Goal: Task Accomplishment & Management: Use online tool/utility

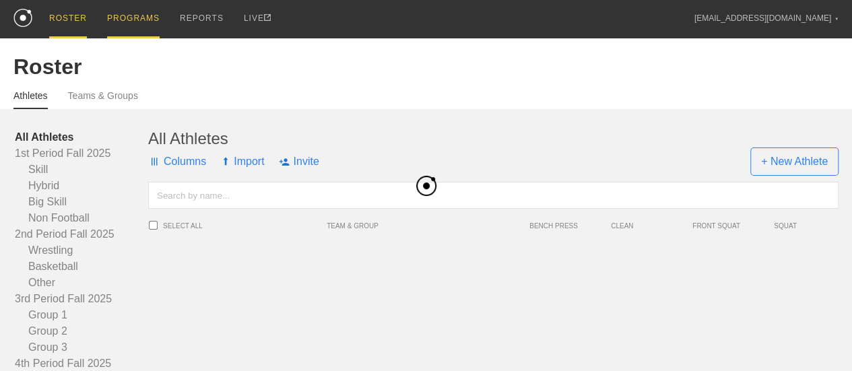
click at [124, 19] on div "PROGRAMS" at bounding box center [133, 19] width 53 height 38
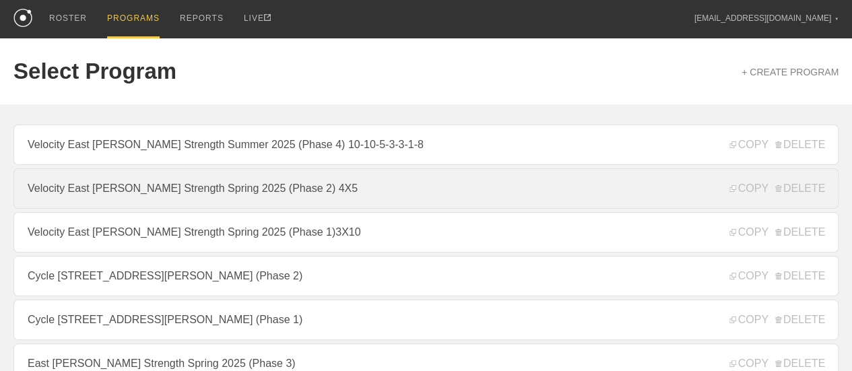
click at [366, 189] on link "Velocity East [PERSON_NAME] Strength Spring 2025 (Phase 2) 4X5" at bounding box center [425, 188] width 825 height 40
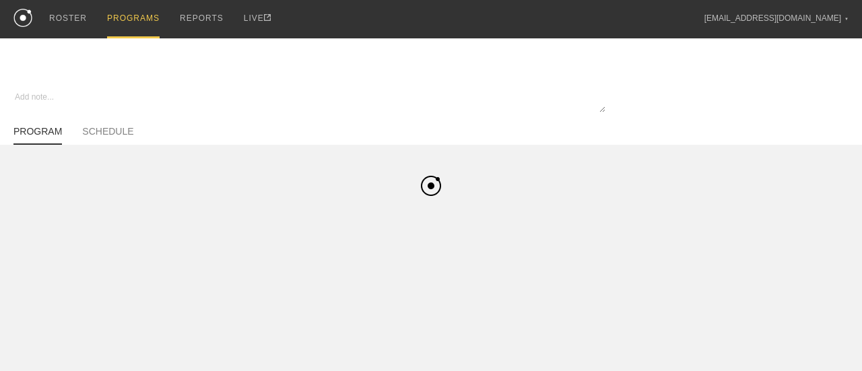
type textarea "x"
type input "Velocity East [PERSON_NAME] Strength Spring 2025 (Phase 2) 4X5"
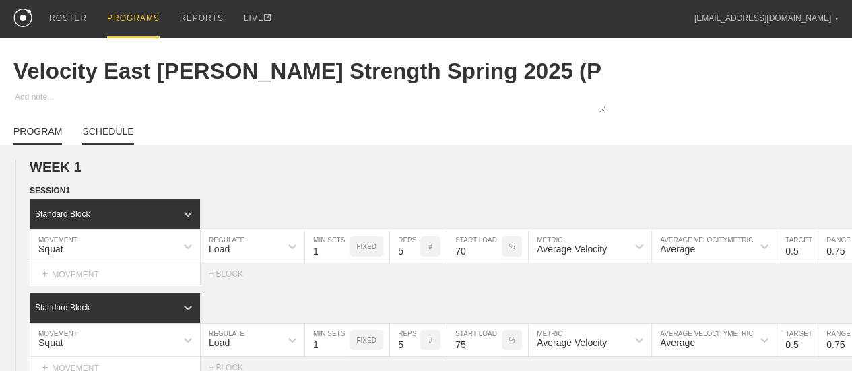
click at [121, 137] on link "SCHEDULE" at bounding box center [107, 135] width 51 height 19
type textarea "x"
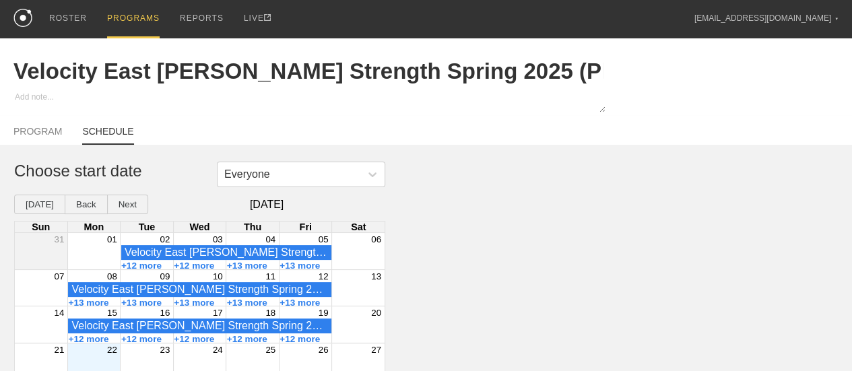
scroll to position [57, 0]
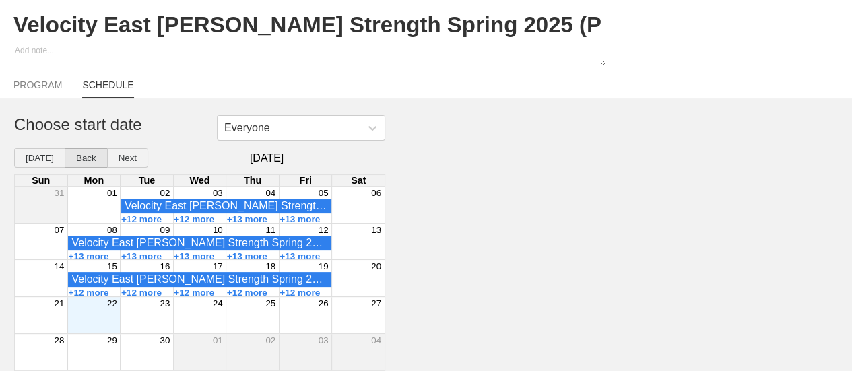
click at [82, 152] on button "Back" at bounding box center [86, 158] width 43 height 20
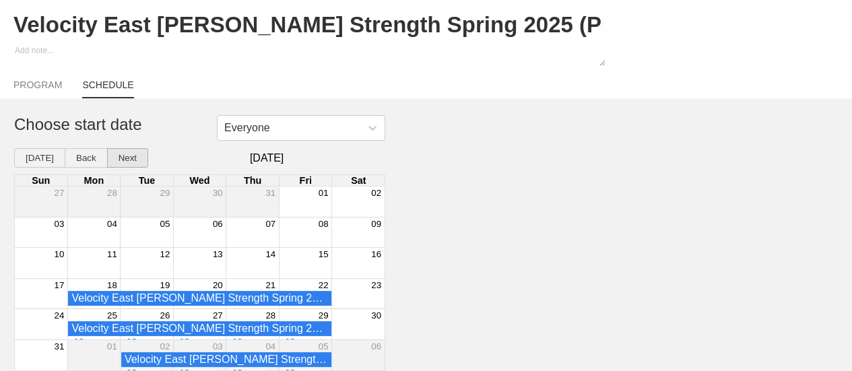
click at [131, 158] on button "Next" at bounding box center [127, 158] width 41 height 20
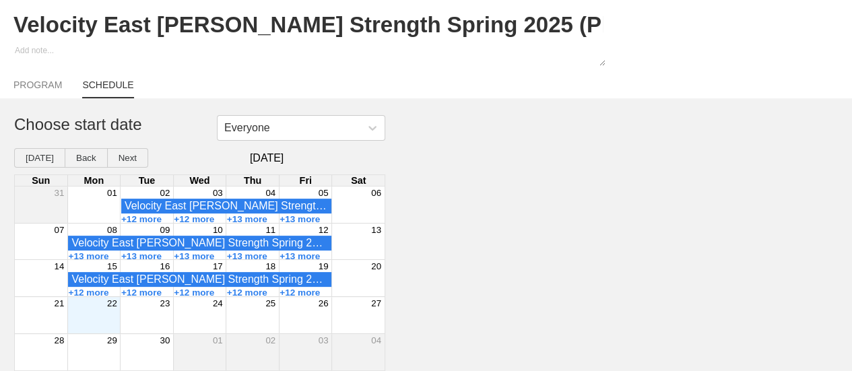
click at [86, 324] on div "Month View" at bounding box center [93, 315] width 53 height 36
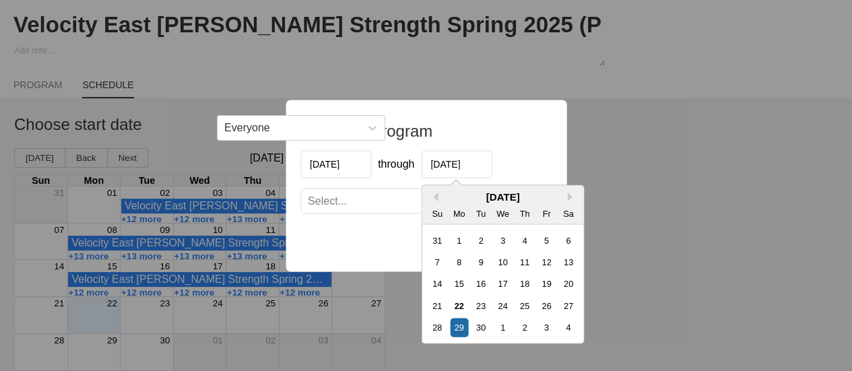
click at [471, 164] on input "[DATE]" at bounding box center [456, 164] width 71 height 28
click at [546, 306] on div "26" at bounding box center [546, 305] width 18 height 18
type input "[DATE]"
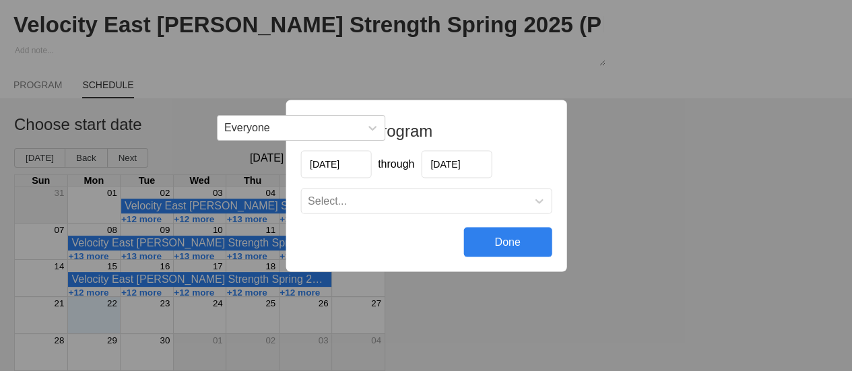
click at [435, 203] on div "Select..." at bounding box center [414, 200] width 226 height 13
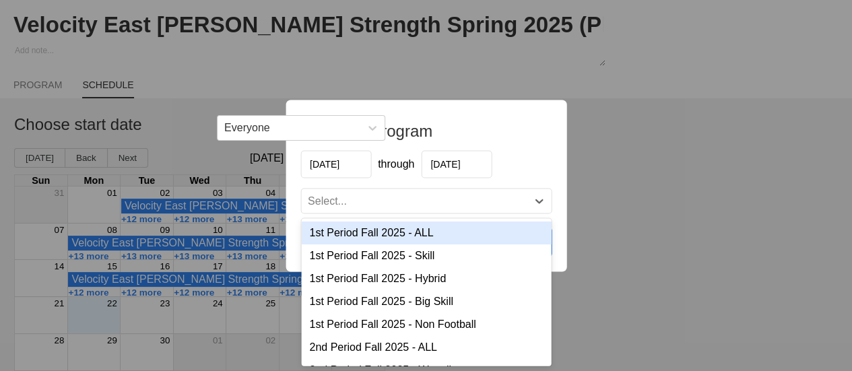
click at [427, 231] on div "1st Period Fall 2025 - ALL" at bounding box center [426, 232] width 250 height 23
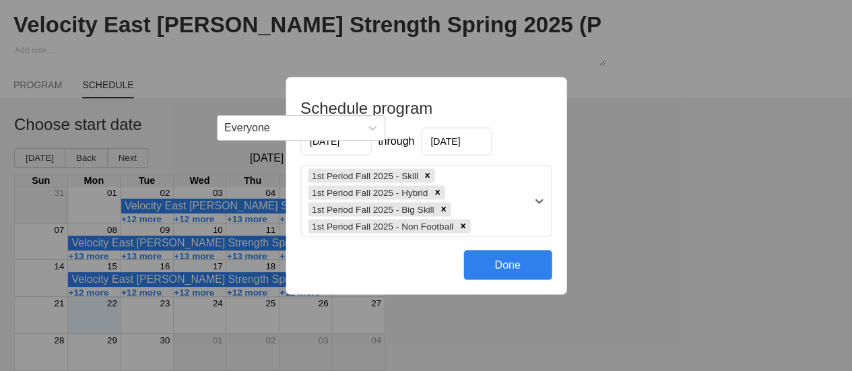
click at [513, 215] on div "1st Period Fall 2025 - Skill 1st Period Fall 2025 - Hybrid 1st Period Fall 2025…" at bounding box center [414, 201] width 226 height 70
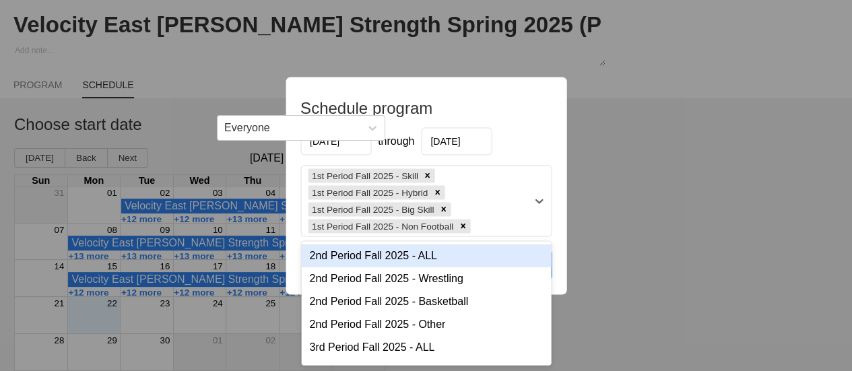
click at [438, 254] on div "2nd Period Fall 2025 - ALL" at bounding box center [426, 255] width 250 height 23
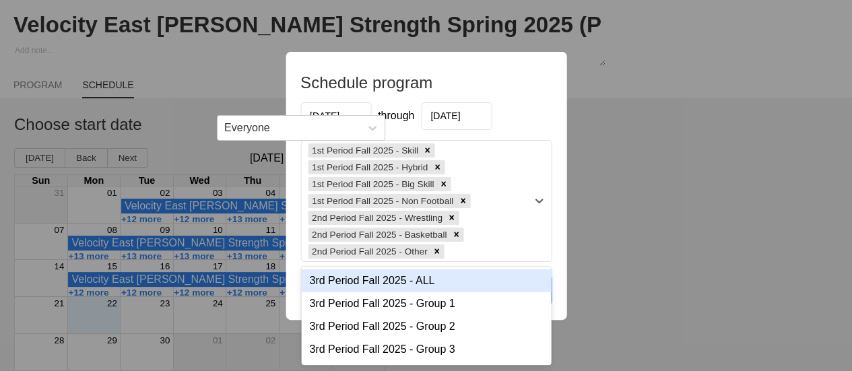
click at [534, 226] on div at bounding box center [539, 201] width 24 height 121
click at [426, 279] on div "3rd Period Fall 2025 - ALL" at bounding box center [426, 280] width 250 height 23
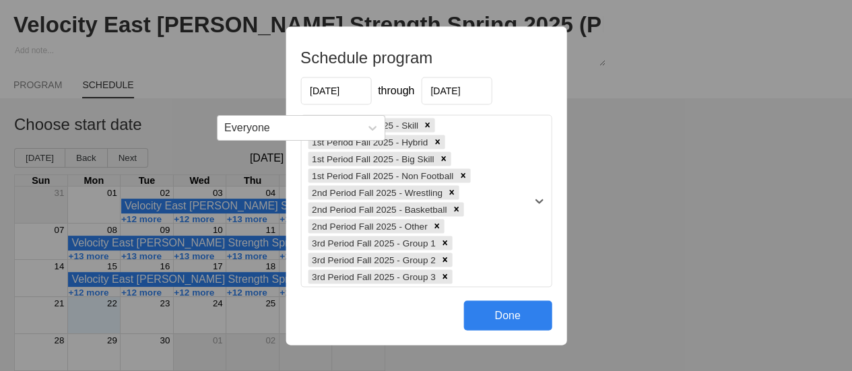
click at [513, 244] on div "1st Period Fall 2025 - Skill 1st Period Fall 2025 - Hybrid 1st Period Fall 2025…" at bounding box center [414, 200] width 226 height 171
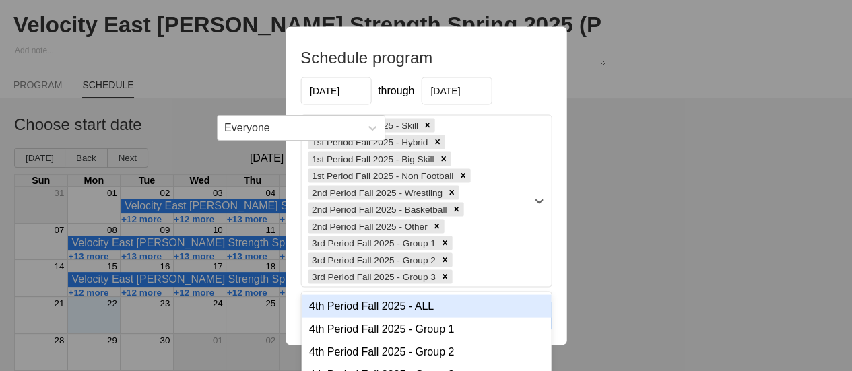
click at [441, 311] on div "4th Period Fall 2025 - ALL" at bounding box center [426, 305] width 250 height 23
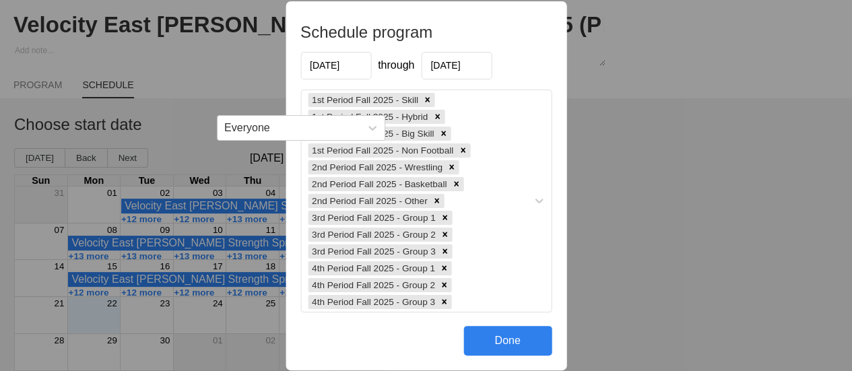
click at [513, 343] on div "Done" at bounding box center [507, 341] width 88 height 30
